Goal: Task Accomplishment & Management: Use online tool/utility

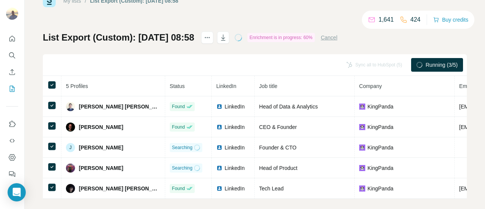
scroll to position [35, 0]
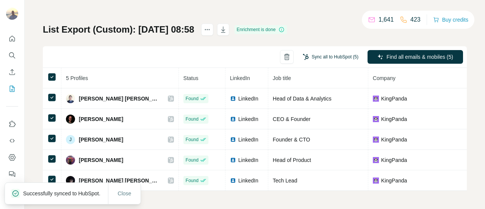
click at [333, 51] on button "Sync all to HubSpot (5)" at bounding box center [330, 56] width 66 height 11
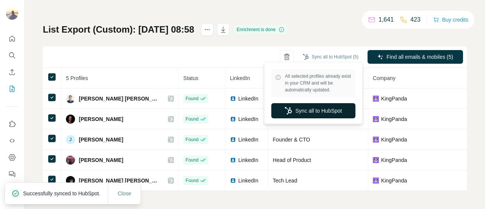
click at [303, 112] on button "Sync all to HubSpot" at bounding box center [313, 110] width 84 height 15
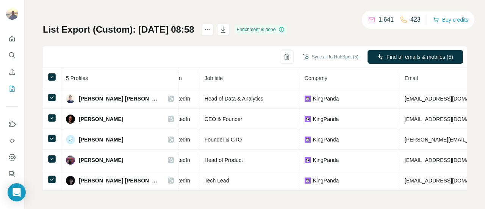
scroll to position [0, 0]
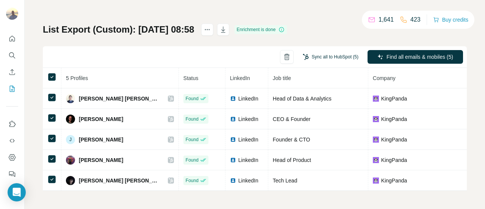
click at [326, 51] on button "Sync all to HubSpot (5)" at bounding box center [330, 56] width 66 height 11
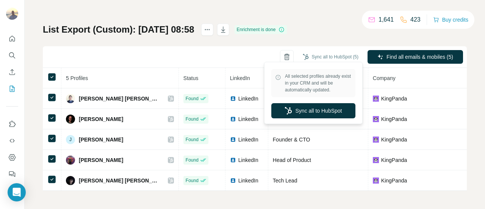
click at [321, 32] on div "List Export (Custom): 23/09/2025 08:58 Enrichment is done Sync all to HubSpot (…" at bounding box center [255, 106] width 424 height 167
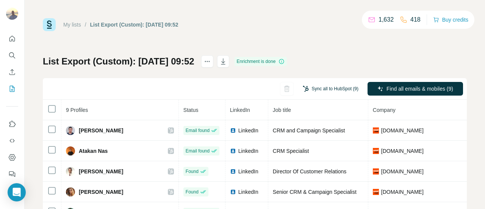
click at [312, 88] on button "Sync all to HubSpot (9)" at bounding box center [330, 88] width 66 height 11
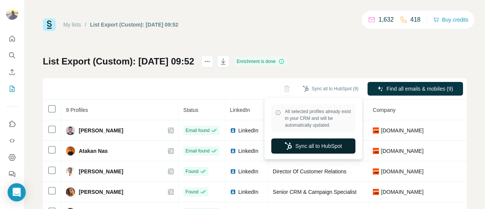
click at [328, 144] on button "Sync all to HubSpot" at bounding box center [313, 145] width 84 height 15
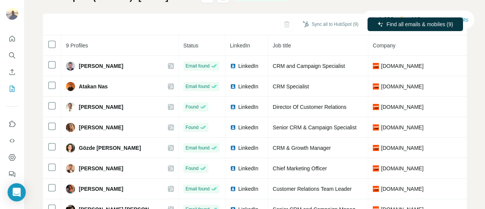
scroll to position [33, 0]
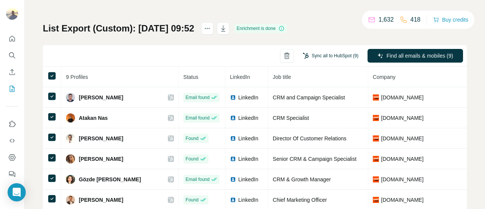
click at [329, 58] on button "Sync all to HubSpot (9)" at bounding box center [330, 55] width 66 height 11
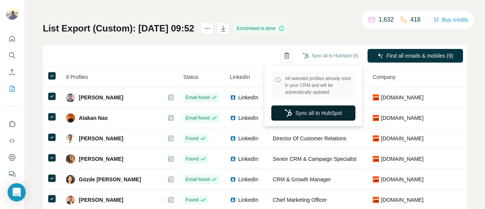
click at [315, 111] on button "Sync all to HubSpot" at bounding box center [313, 112] width 84 height 15
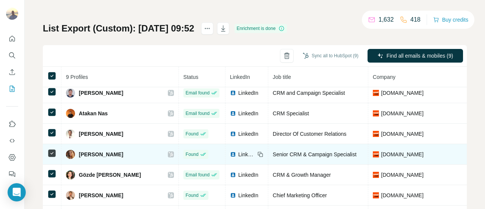
scroll to position [8, 0]
